Goal: Task Accomplishment & Management: Use online tool/utility

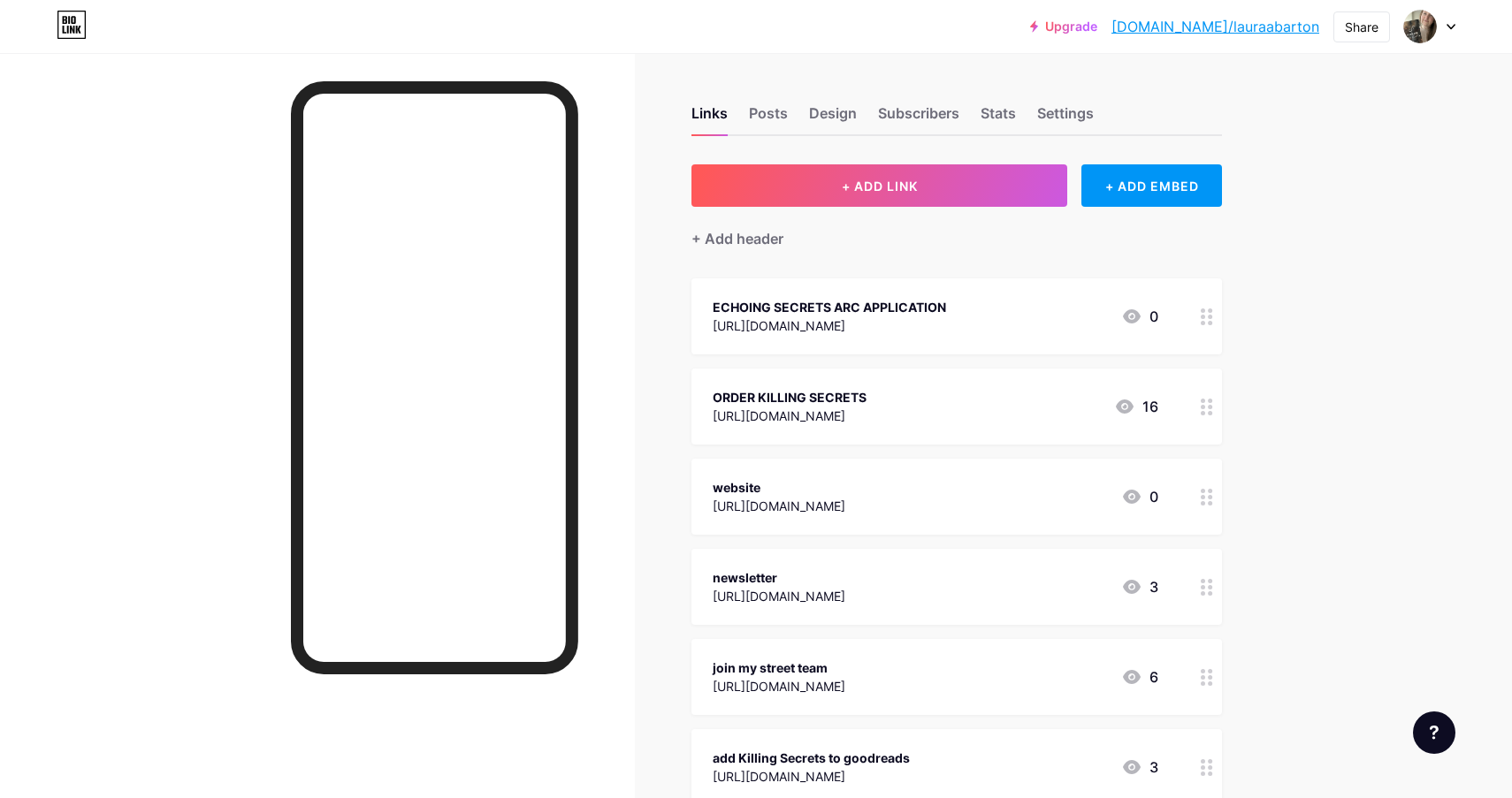
click at [1203, 409] on icon at bounding box center [1206, 406] width 13 height 17
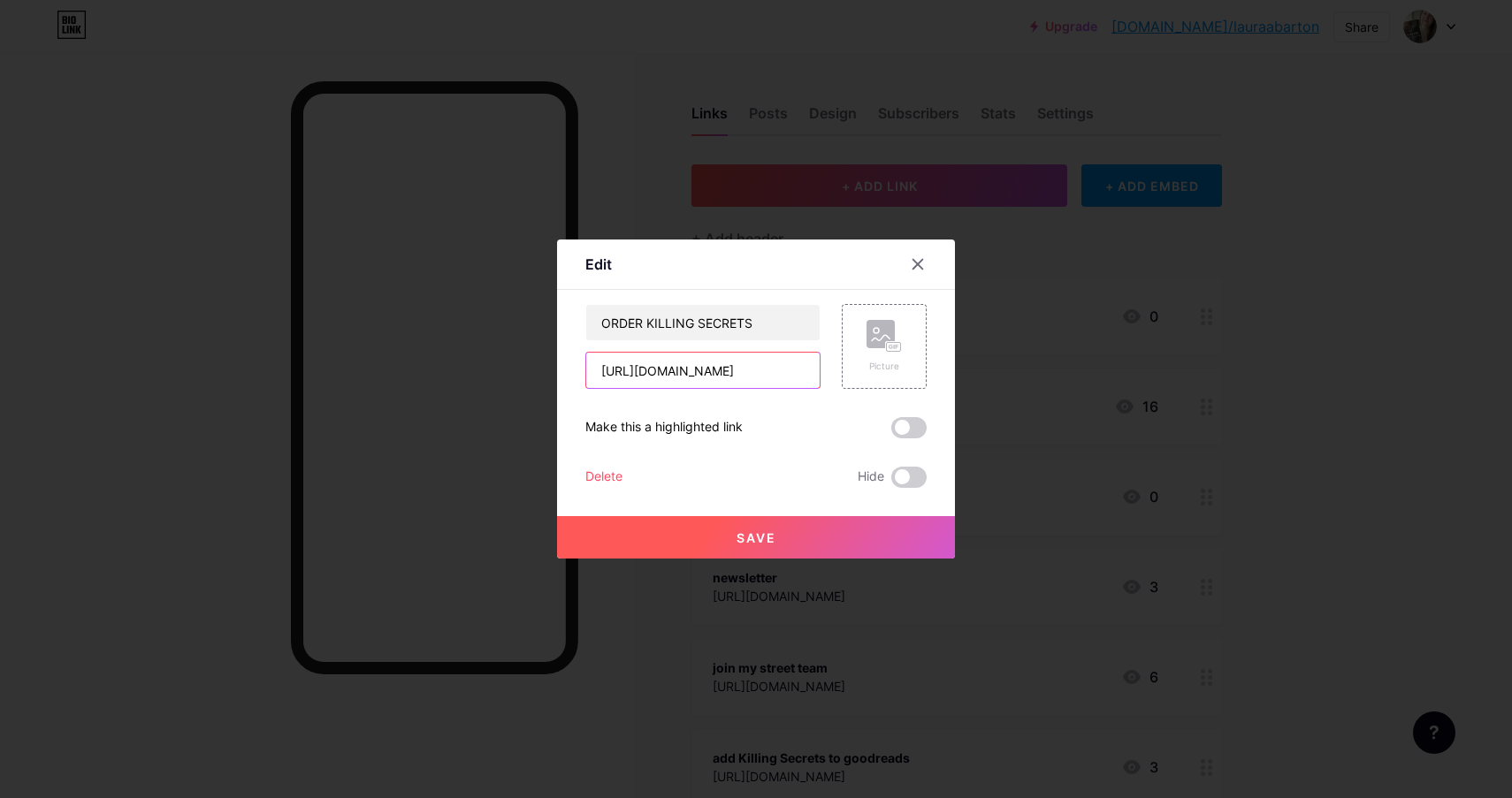
click at [707, 367] on input "[URL][DOMAIN_NAME]" at bounding box center [703, 370] width 233 height 36
paste input "[DOMAIN_NAME][URL]"
click at [737, 361] on input "[URL][DOMAIN_NAME]" at bounding box center [703, 370] width 233 height 36
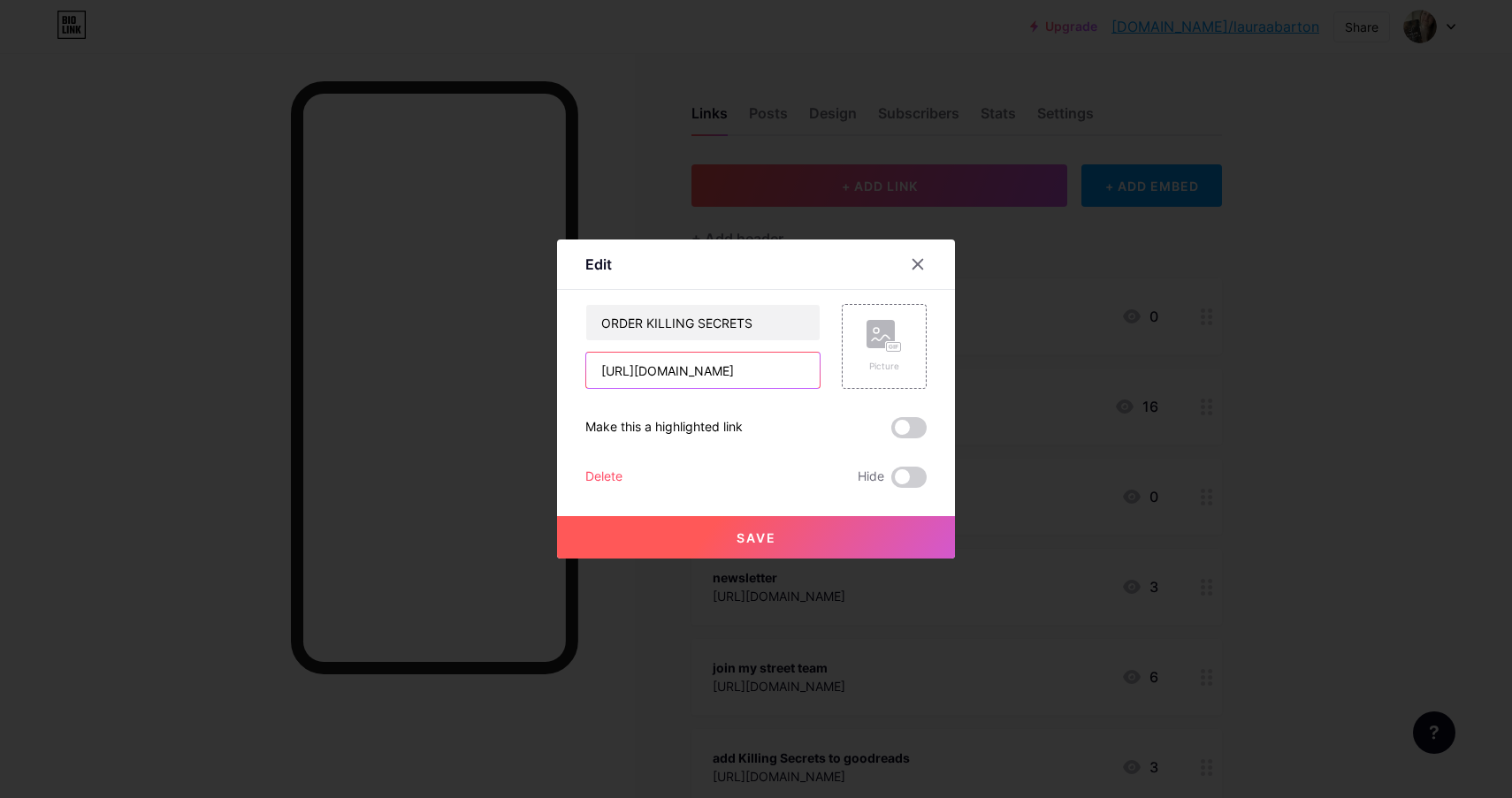
click at [737, 361] on input "[URL][DOMAIN_NAME]" at bounding box center [703, 370] width 233 height 36
paste input "text"
click at [828, 396] on div "ORDER KILLING SECRETS [URL][DOMAIN_NAME] Picture Make this a highlighted link D…" at bounding box center [756, 396] width 341 height 183
click at [695, 364] on input "[URL][DOMAIN_NAME]" at bounding box center [703, 370] width 233 height 36
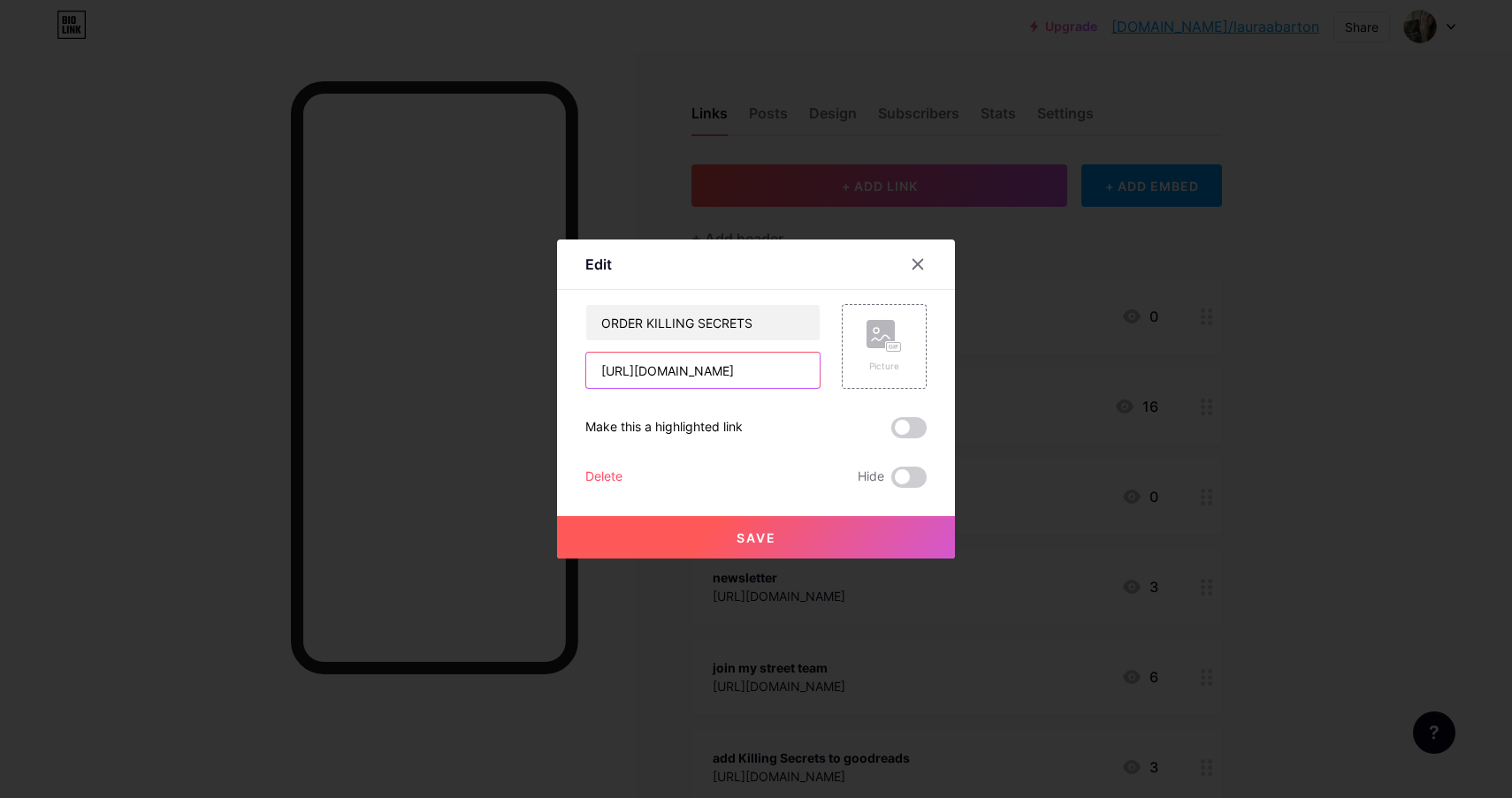
click at [695, 364] on input "[URL][DOMAIN_NAME]" at bounding box center [703, 370] width 233 height 36
paste input "?store=amazon"
type input "[URL][DOMAIN_NAME]"
click at [838, 386] on div "Picture" at bounding box center [872, 346] width 106 height 85
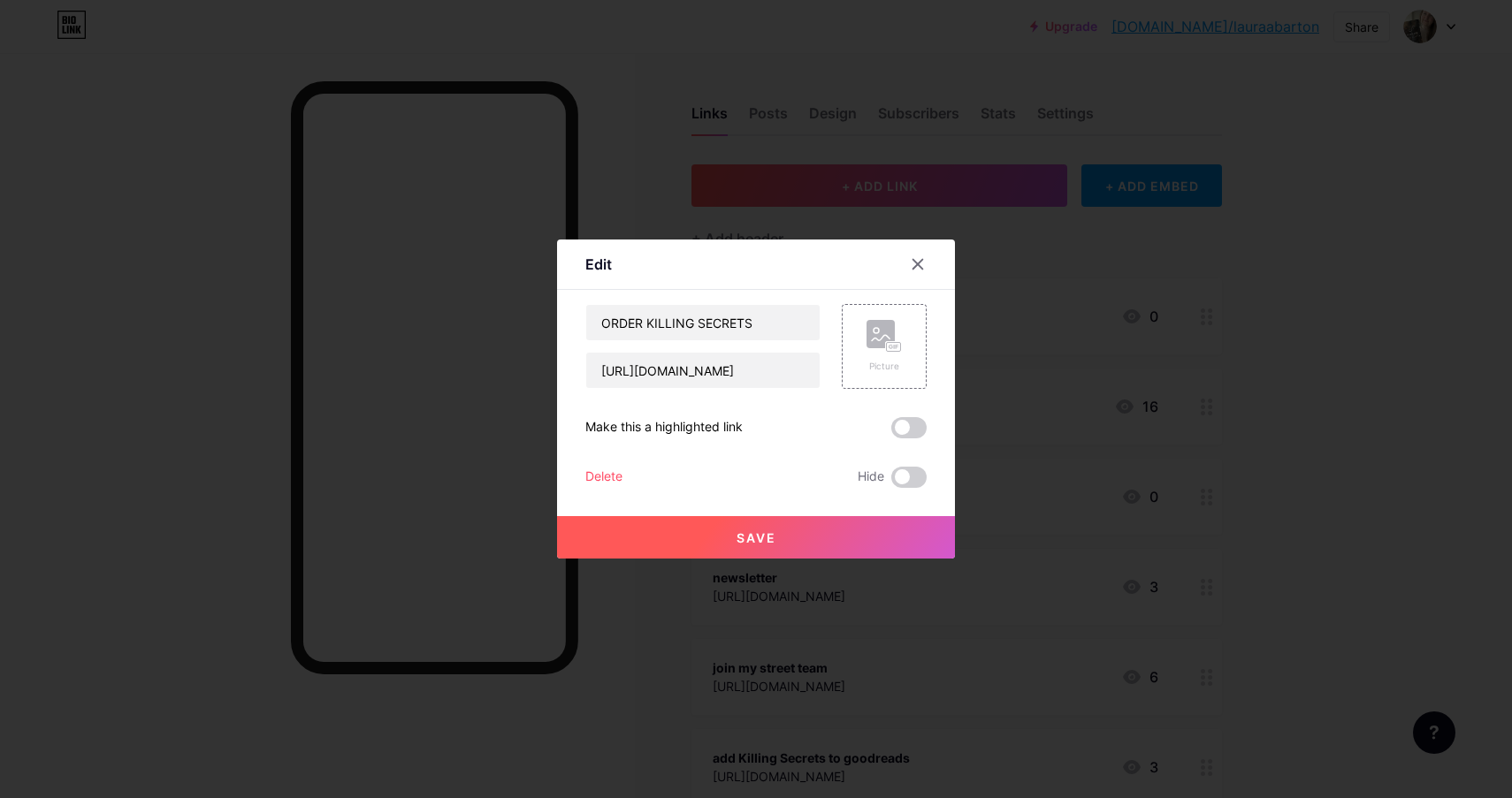
click at [755, 536] on span "Save" at bounding box center [756, 537] width 39 height 15
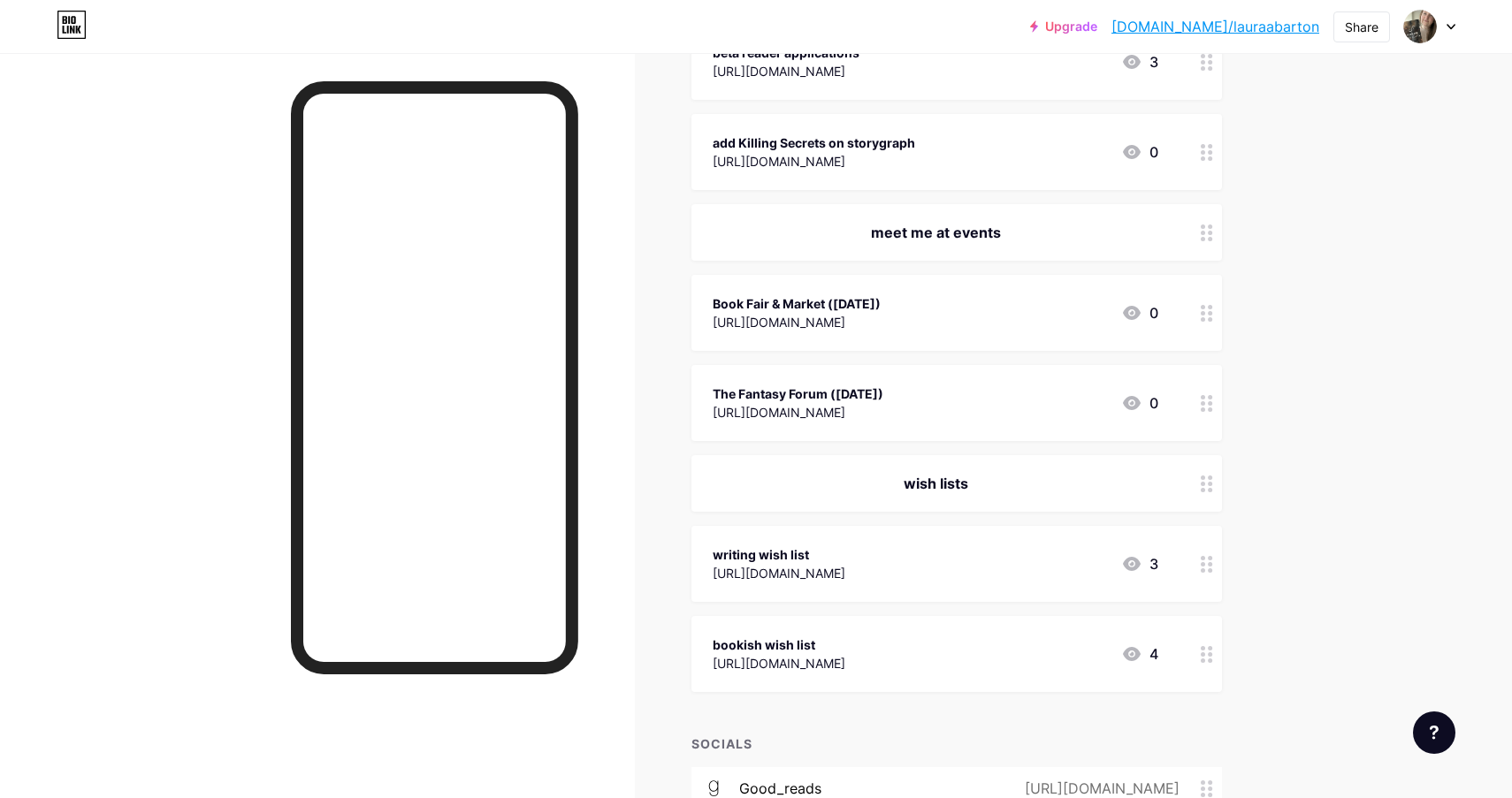
scroll to position [1518, 0]
click at [1074, 311] on div "Book Fair & Market ([DATE]) [URL][DOMAIN_NAME] 0" at bounding box center [935, 311] width 445 height 40
click at [905, 474] on span at bounding box center [909, 476] width 36 height 21
click at [891, 481] on input "checkbox" at bounding box center [891, 481] width 0 height 0
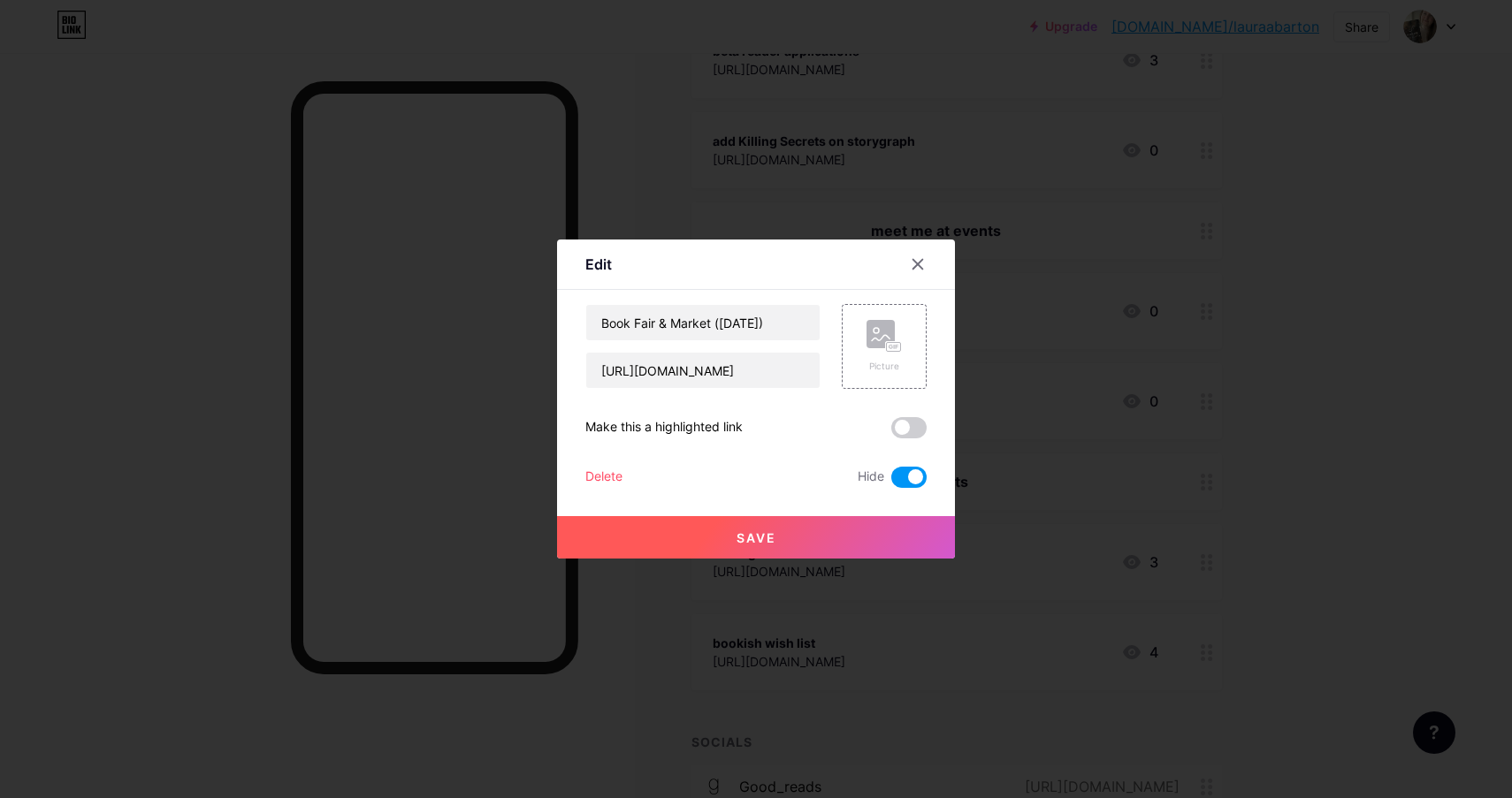
click at [781, 530] on button "Save" at bounding box center [755, 537] width 398 height 42
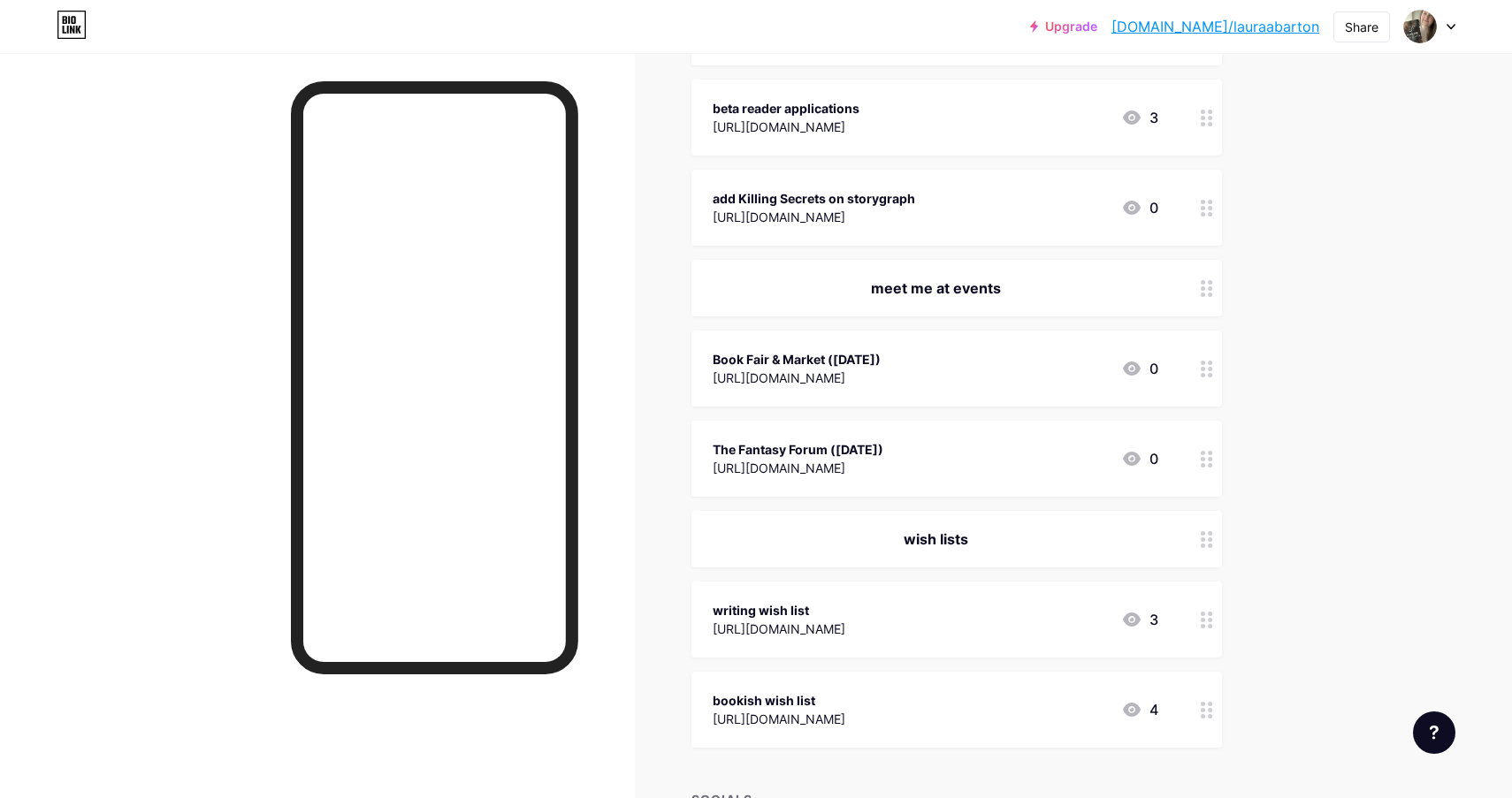
scroll to position [1460, 0]
click at [1203, 369] on circle at bounding box center [1202, 370] width 4 height 4
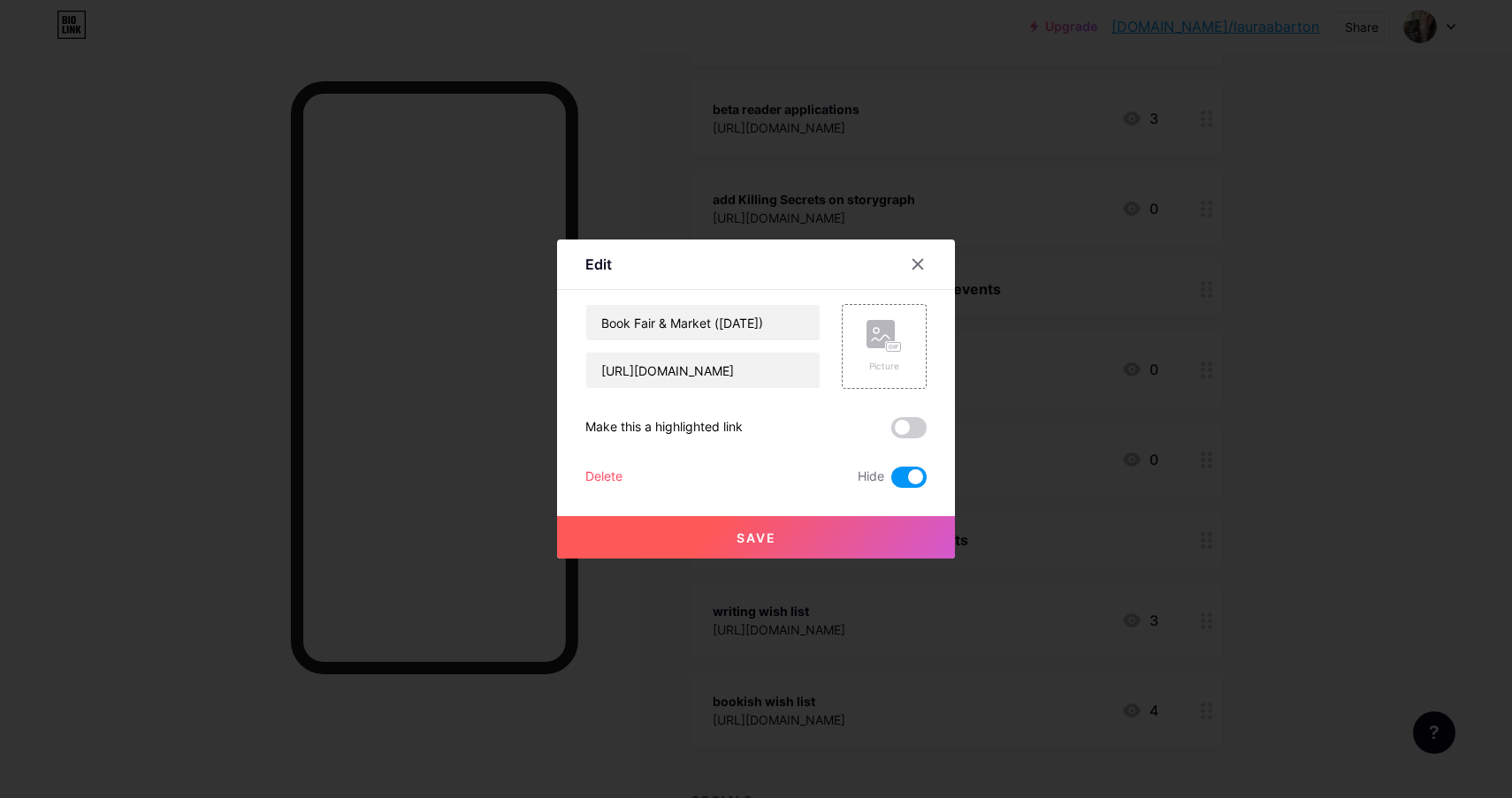
click at [1354, 430] on div at bounding box center [756, 399] width 1512 height 798
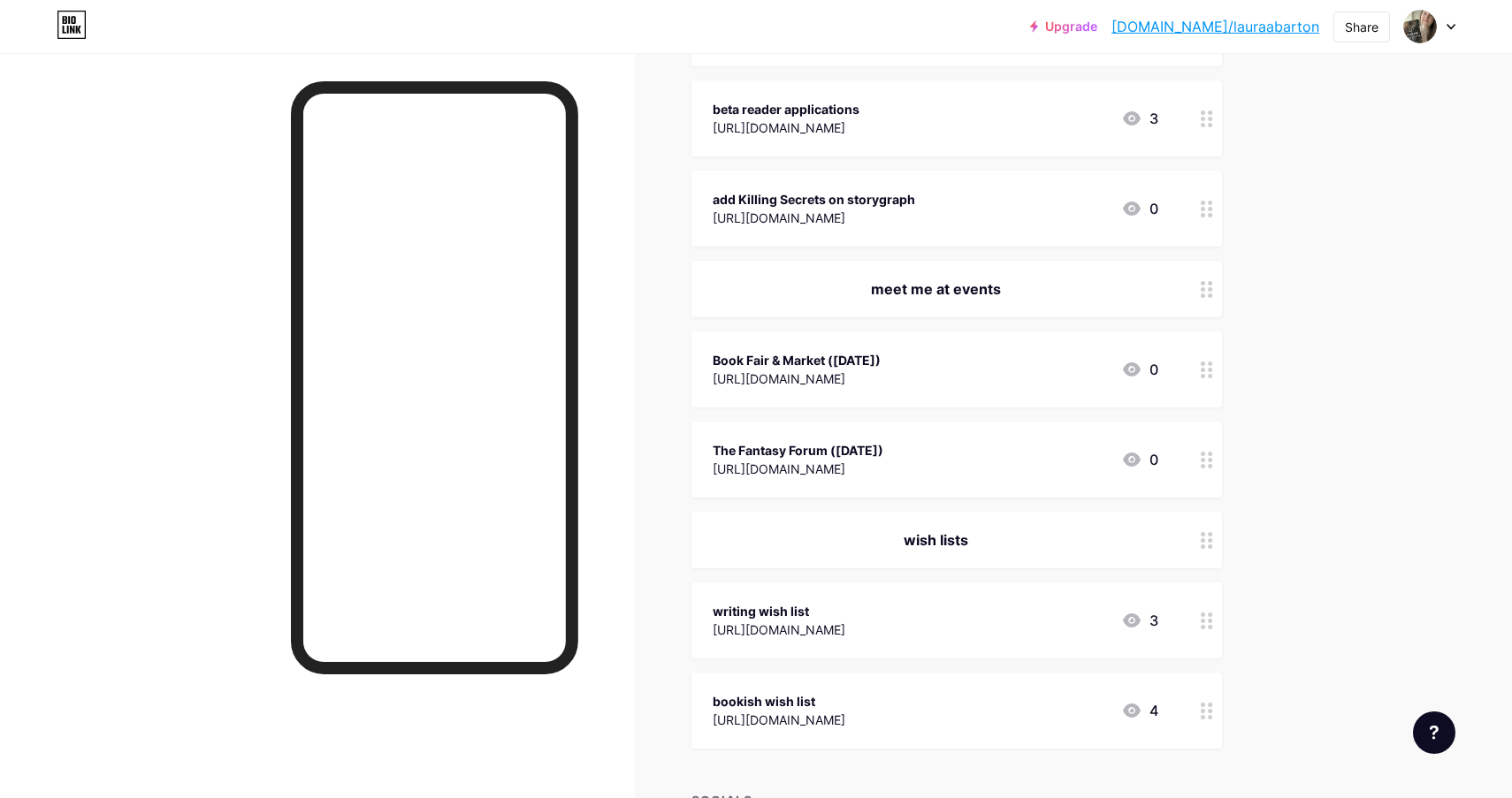
click at [1200, 372] on icon at bounding box center [1206, 369] width 13 height 17
click at [601, 479] on div "Delete" at bounding box center [604, 476] width 38 height 21
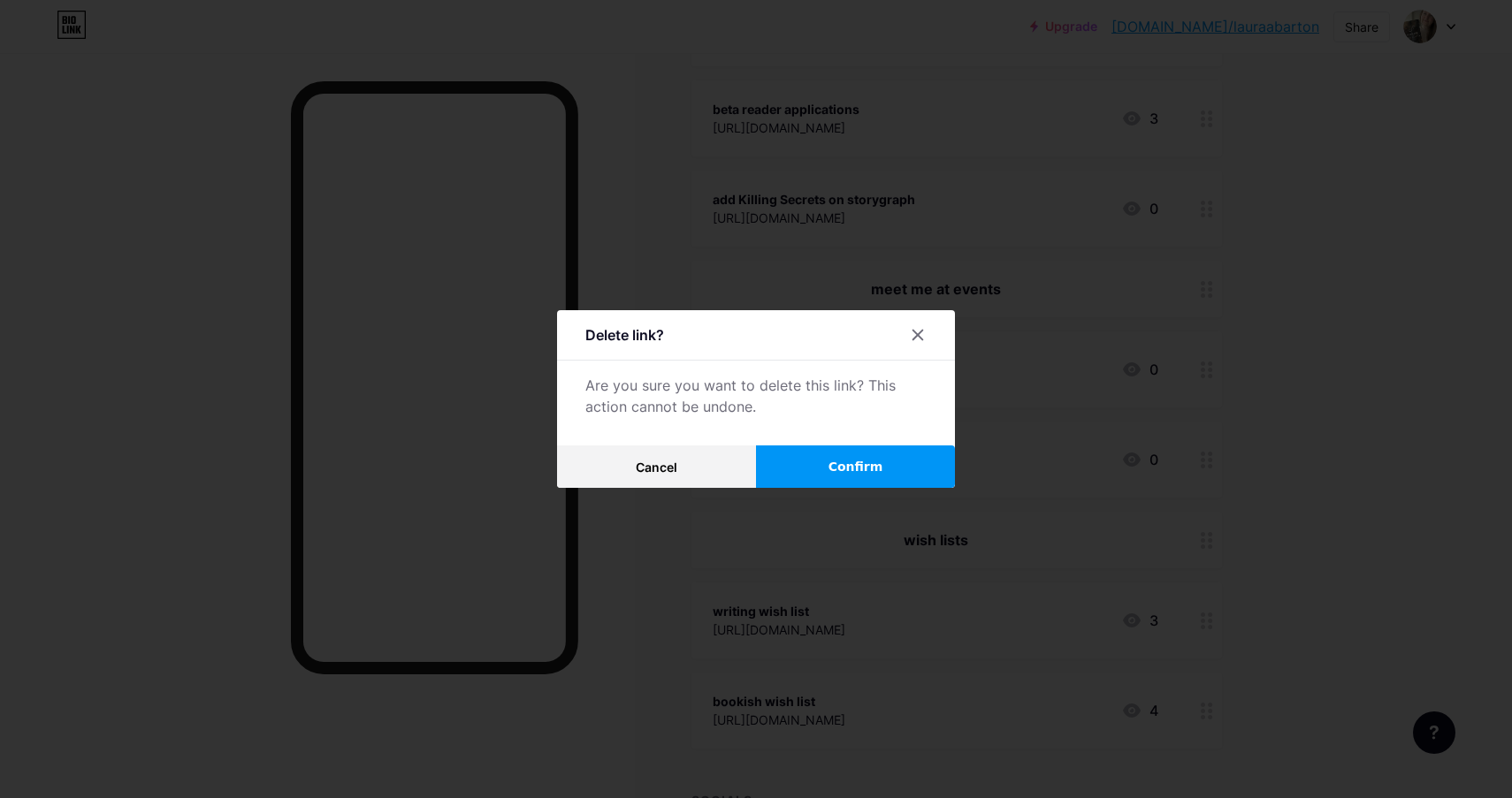
click at [889, 468] on button "Confirm" at bounding box center [856, 466] width 199 height 42
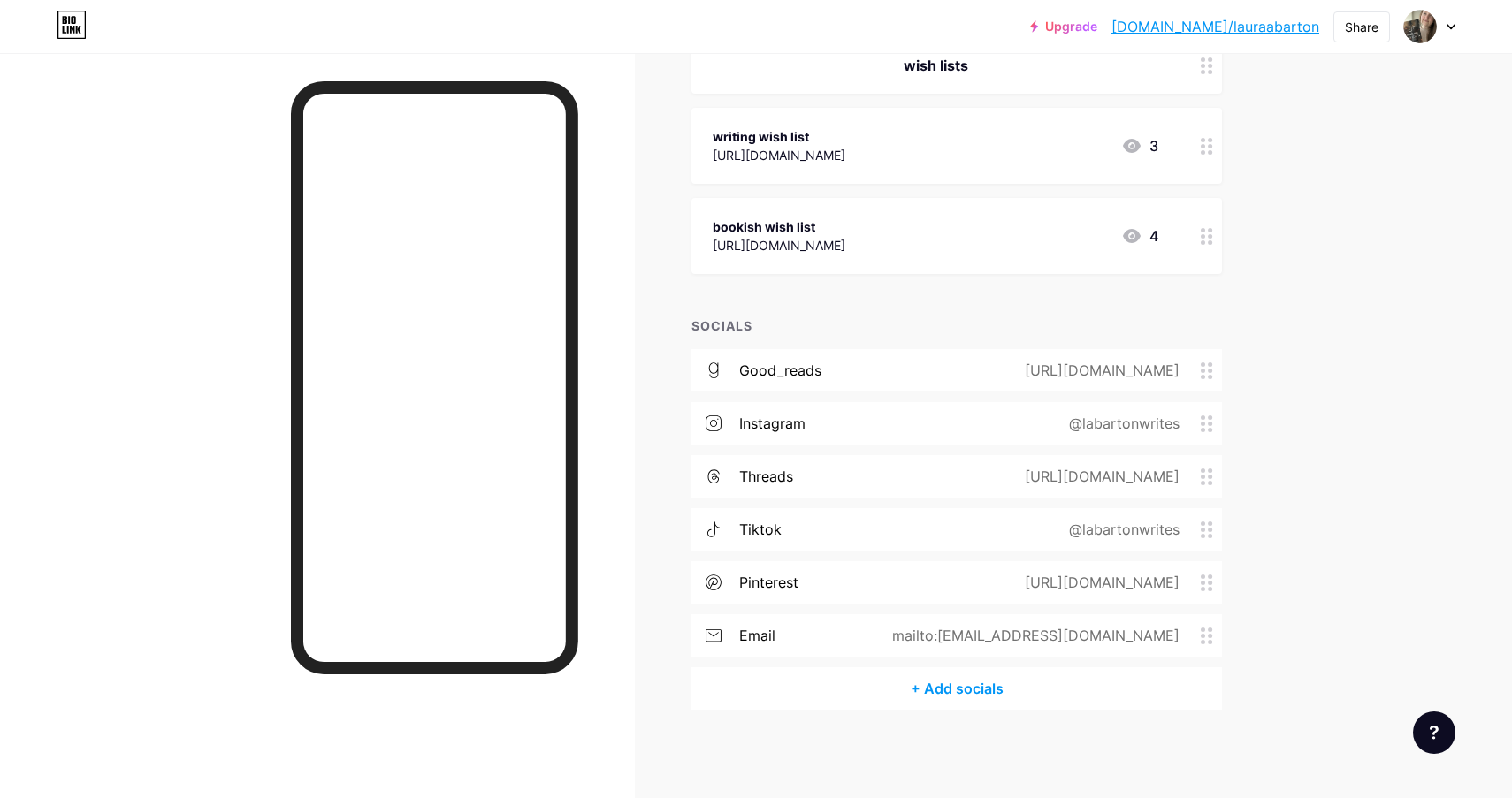
scroll to position [1843, 0]
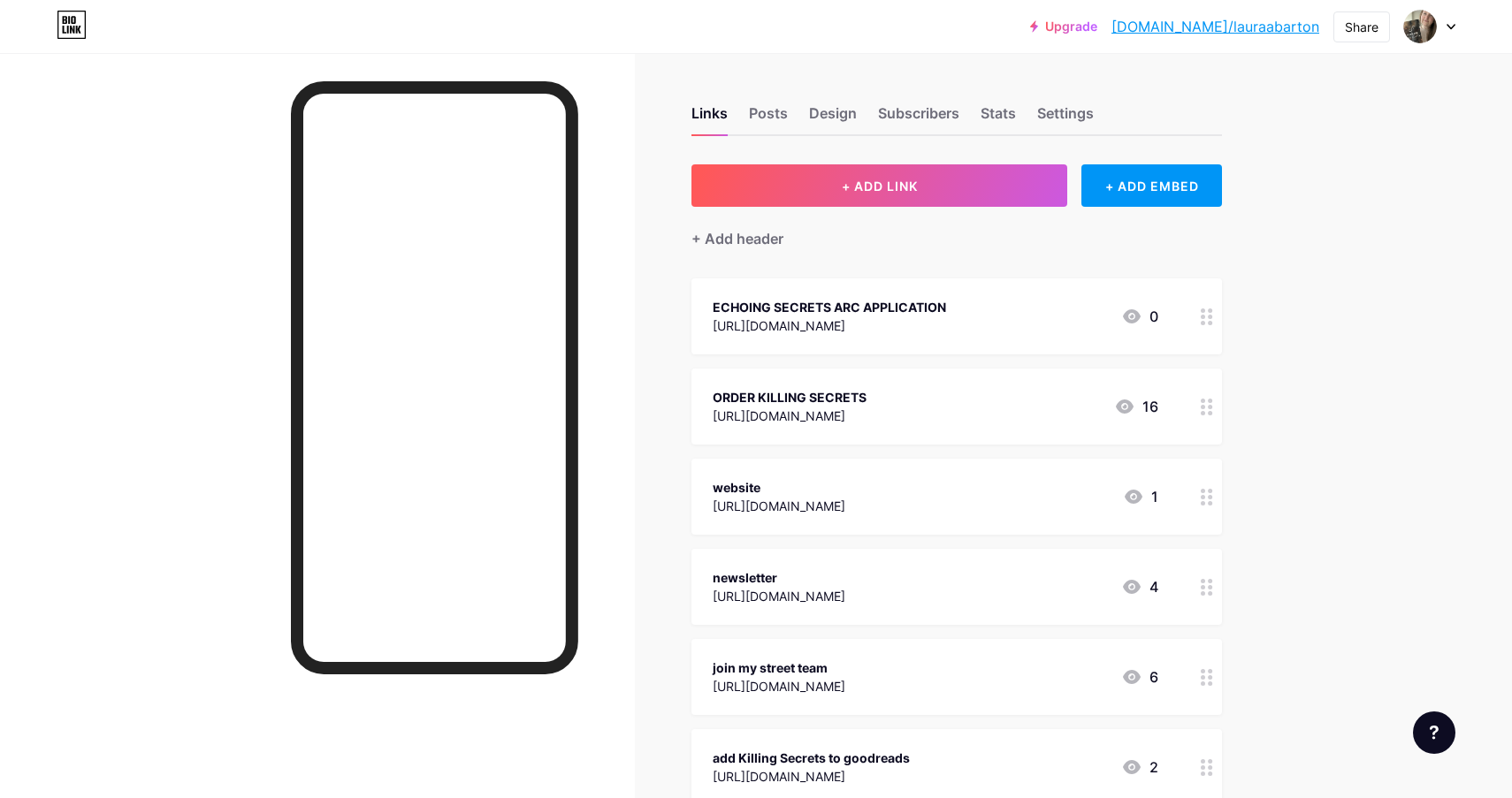
scroll to position [0, 0]
